Goal: Task Accomplishment & Management: Manage account settings

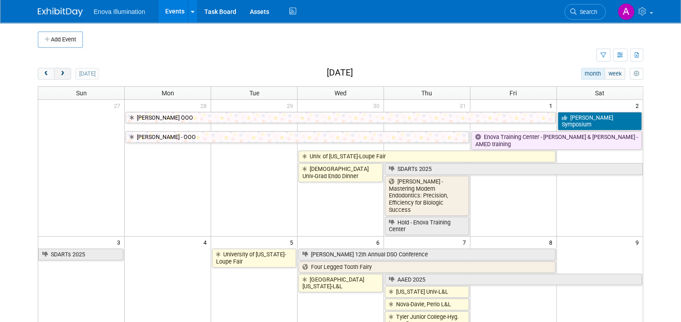
click at [59, 75] on span "next" at bounding box center [62, 74] width 7 height 6
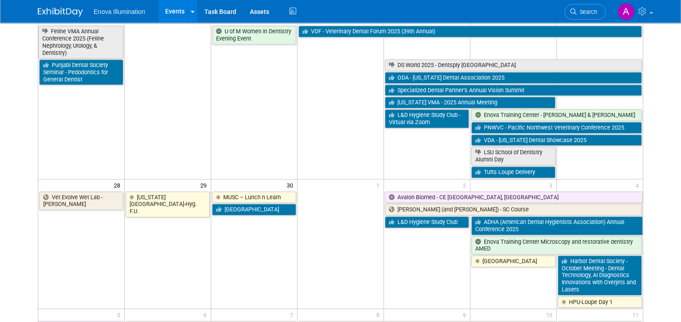
scroll to position [668, 0]
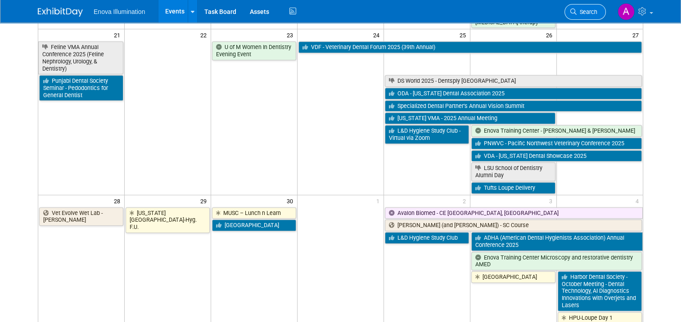
click at [583, 13] on span "Search" at bounding box center [587, 12] width 21 height 7
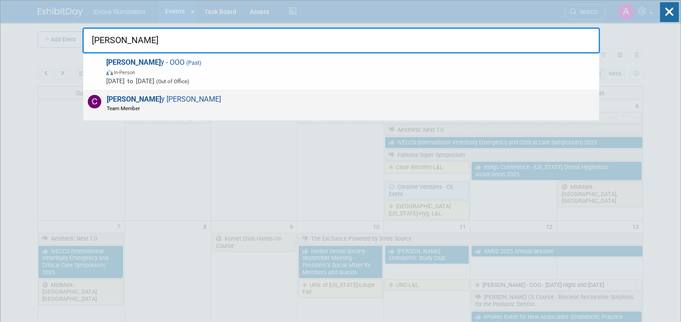
type input "[PERSON_NAME]"
click at [153, 99] on span "[PERSON_NAME] Team Member" at bounding box center [162, 103] width 117 height 17
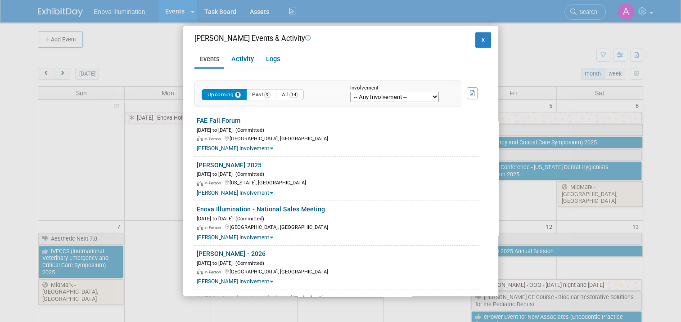
scroll to position [135, 0]
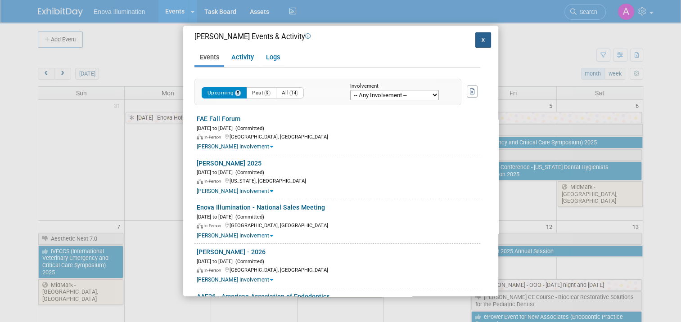
click at [475, 41] on button "X" at bounding box center [483, 39] width 16 height 15
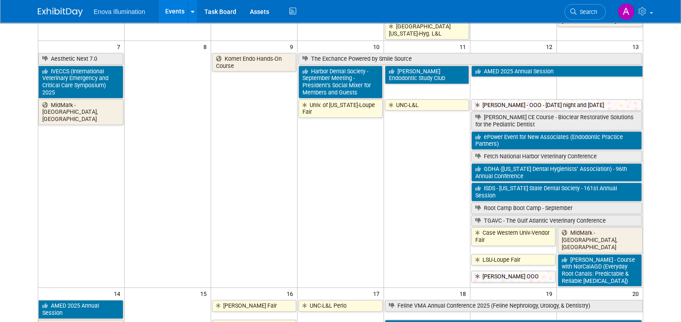
scroll to position [0, 0]
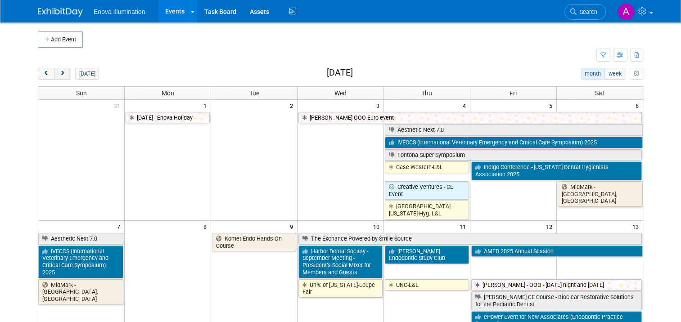
click at [59, 74] on span "next" at bounding box center [62, 74] width 7 height 6
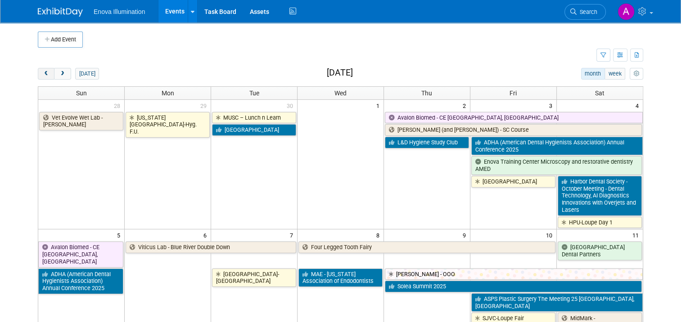
click at [43, 72] on span "prev" at bounding box center [46, 74] width 7 height 6
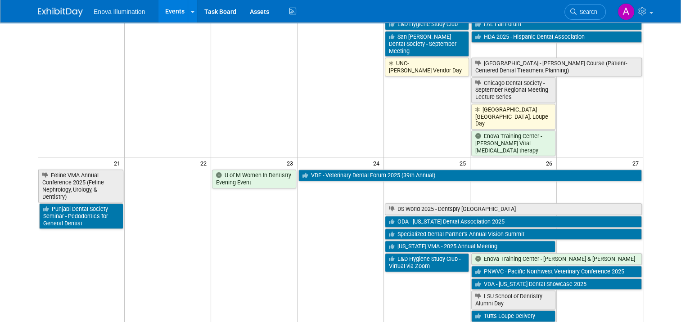
scroll to position [585, 0]
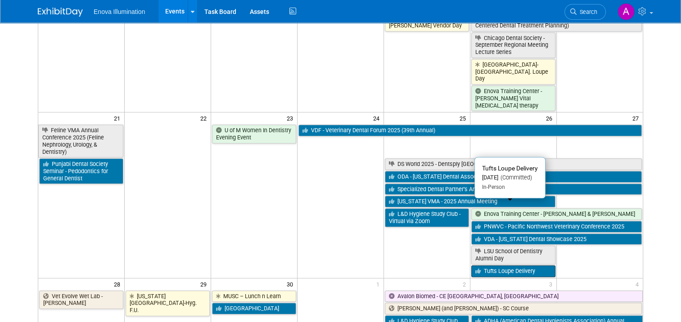
click at [533, 266] on link "Tufts Loupe Delivery" at bounding box center [513, 272] width 84 height 12
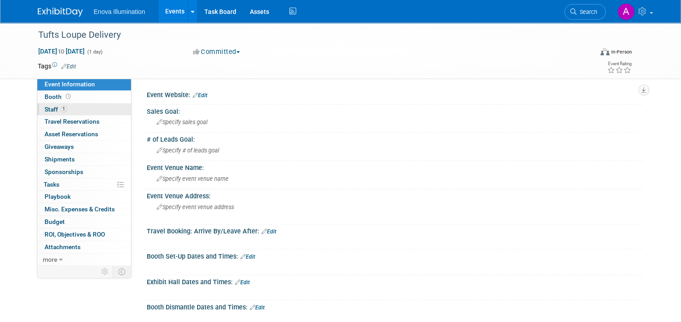
click at [90, 106] on link "1 Staff 1" at bounding box center [84, 110] width 94 height 12
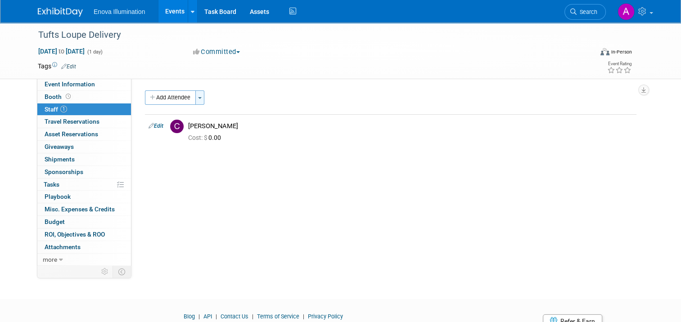
click at [198, 97] on span "button" at bounding box center [200, 98] width 4 height 2
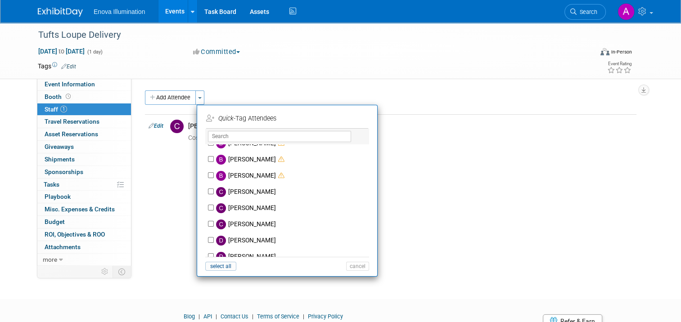
scroll to position [135, 0]
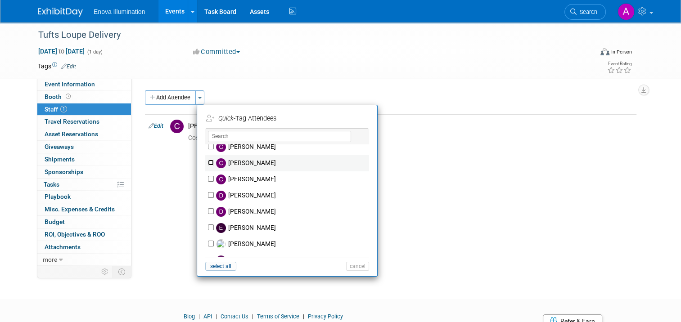
click at [208, 162] on input "[PERSON_NAME]" at bounding box center [211, 163] width 6 height 6
checkbox input "true"
click at [352, 117] on button "Apply" at bounding box center [354, 118] width 27 height 13
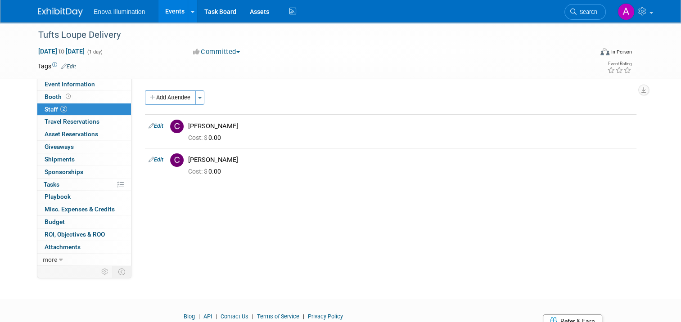
click at [45, 9] on img at bounding box center [60, 12] width 45 height 9
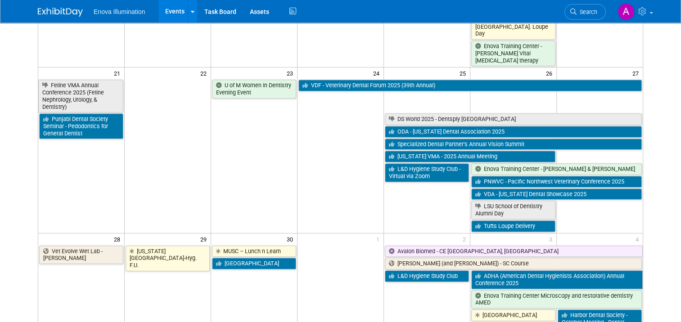
scroll to position [675, 0]
